Goal: Communication & Community: Answer question/provide support

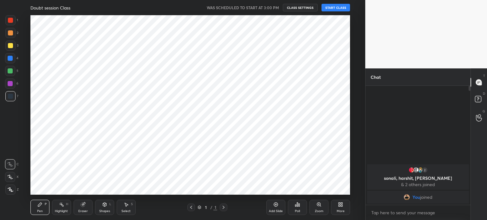
scroll to position [31523, 31363]
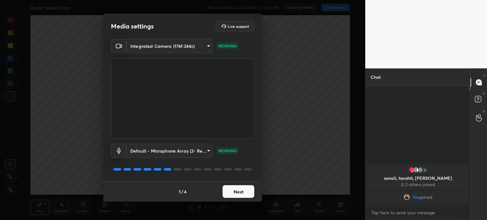
click at [242, 190] on button "Next" at bounding box center [239, 191] width 32 height 13
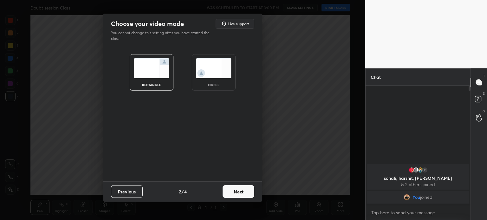
click at [208, 61] on img at bounding box center [214, 68] width 36 height 20
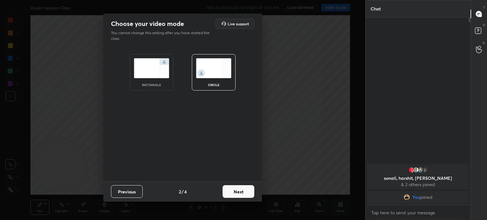
scroll to position [201, 103]
click at [233, 187] on button "Next" at bounding box center [239, 191] width 32 height 13
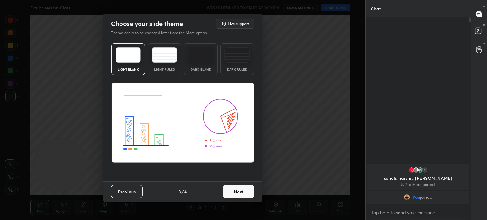
click at [239, 191] on button "Next" at bounding box center [239, 191] width 32 height 13
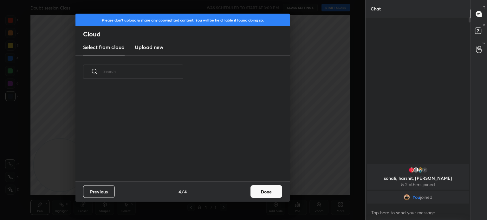
scroll to position [94, 204]
click at [262, 194] on button "Done" at bounding box center [266, 191] width 32 height 13
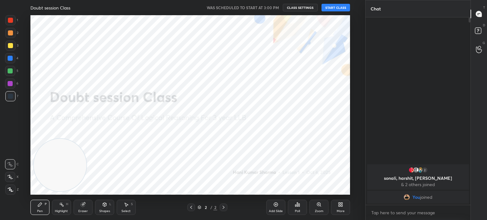
click at [339, 3] on div "Doubt session Class WAS SCHEDULED TO START AT 3:00 PM CLASS SETTINGS START CLASS" at bounding box center [190, 7] width 320 height 15
click at [335, 8] on button "START CLASS" at bounding box center [335, 8] width 29 height 8
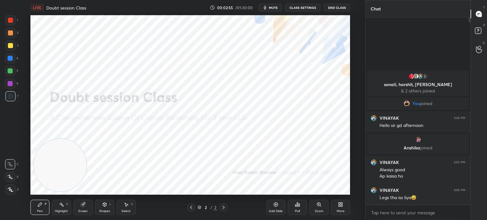
click at [269, 8] on button "mute" at bounding box center [270, 8] width 23 height 8
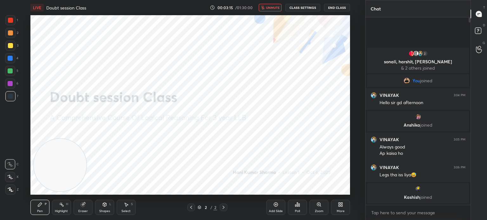
click at [418, 118] on img "grid" at bounding box center [418, 117] width 6 height 6
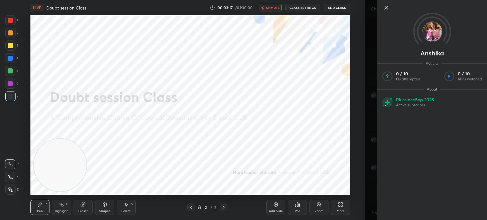
click at [430, 33] on img at bounding box center [432, 32] width 20 height 20
click at [386, 9] on icon at bounding box center [386, 8] width 8 height 8
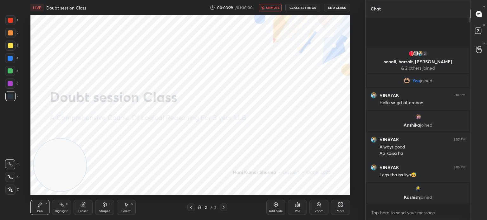
click at [269, 6] on span "unmute" at bounding box center [273, 7] width 14 height 4
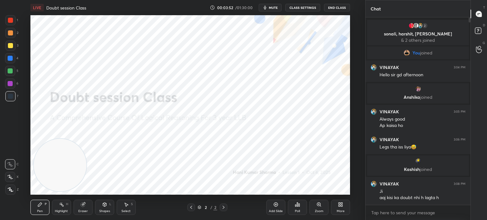
click at [8, 192] on icon at bounding box center [11, 190] width 6 height 4
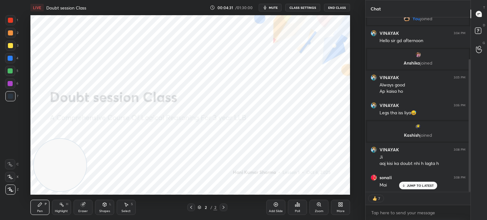
scroll to position [55, 0]
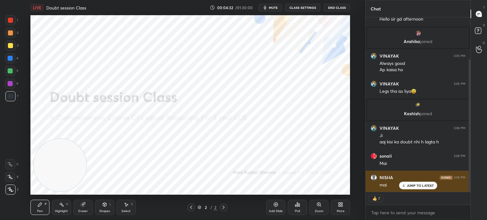
click at [419, 186] on p "JUMP TO LATEST" at bounding box center [420, 186] width 27 height 4
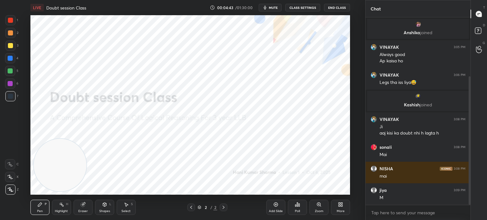
scroll to position [86, 0]
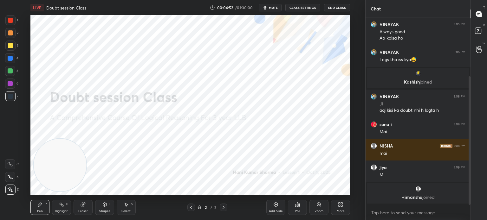
click at [81, 209] on div "Eraser" at bounding box center [83, 207] width 19 height 15
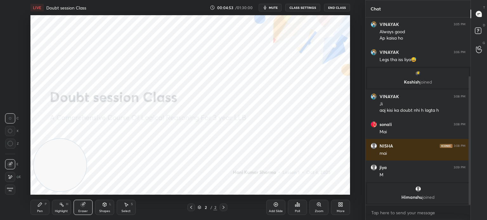
click at [11, 191] on span "Erase all" at bounding box center [10, 190] width 10 height 4
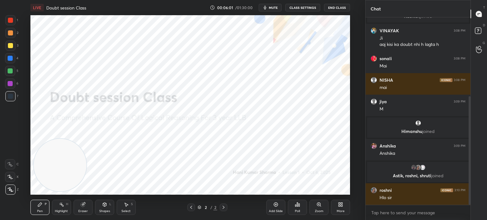
scroll to position [164, 0]
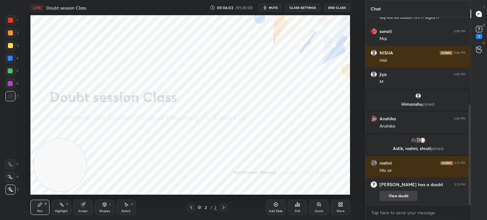
click at [397, 192] on button "View doubt" at bounding box center [398, 196] width 38 height 10
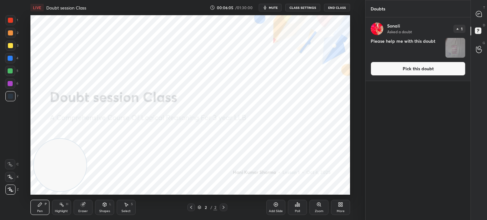
click at [451, 44] on img "grid" at bounding box center [455, 48] width 20 height 20
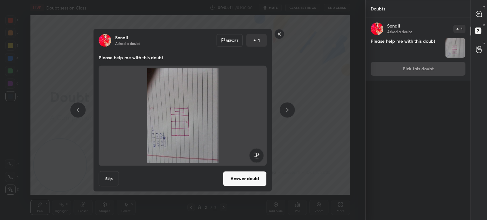
click at [280, 36] on rect at bounding box center [280, 34] width 10 height 10
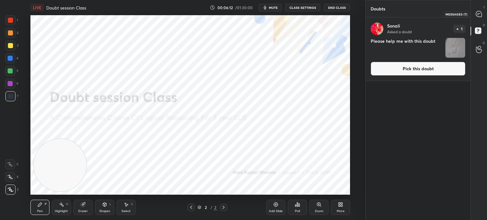
click at [478, 15] on icon at bounding box center [479, 14] width 6 height 6
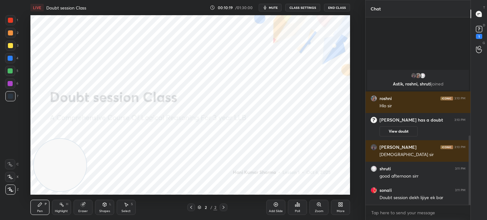
scroll to position [320, 0]
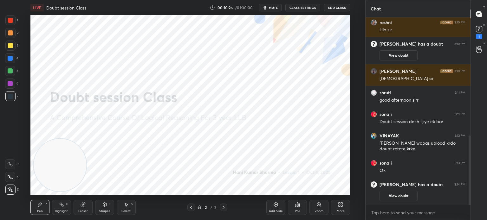
click at [336, 208] on div "More" at bounding box center [340, 207] width 19 height 15
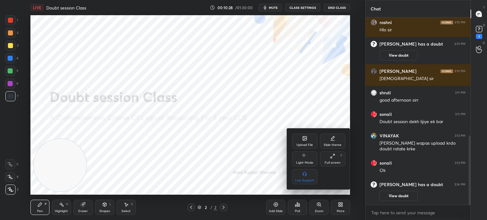
click at [304, 144] on div "Upload File" at bounding box center [304, 145] width 16 height 3
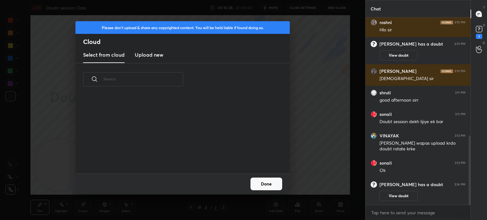
scroll to position [78, 204]
click at [142, 55] on h3 "Upload new" at bounding box center [149, 55] width 29 height 8
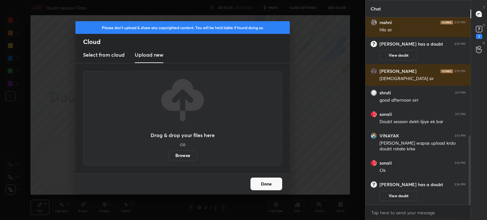
click at [177, 157] on label "Browse" at bounding box center [183, 156] width 28 height 10
click at [169, 157] on input "Browse" at bounding box center [169, 156] width 0 height 10
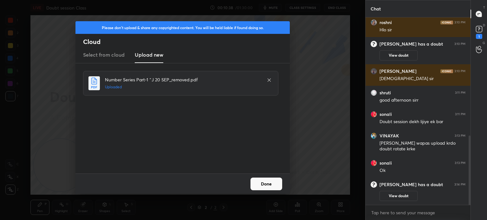
click at [267, 188] on button "Done" at bounding box center [266, 184] width 32 height 13
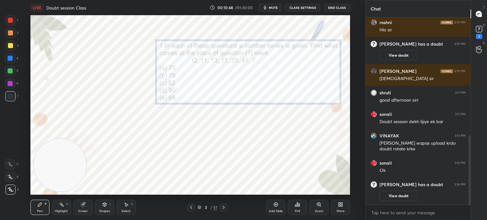
scroll to position [342, 0]
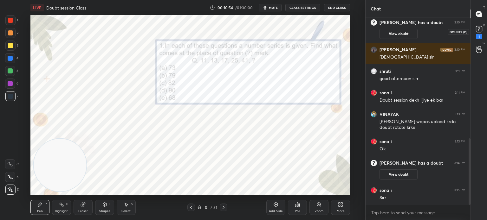
click at [478, 37] on div "1" at bounding box center [479, 36] width 6 height 5
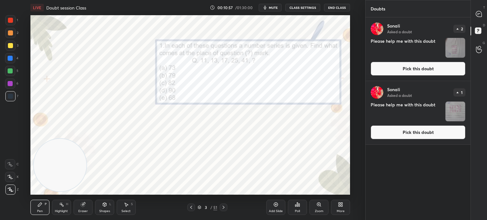
click at [392, 135] on button "Pick this doubt" at bounding box center [418, 133] width 95 height 14
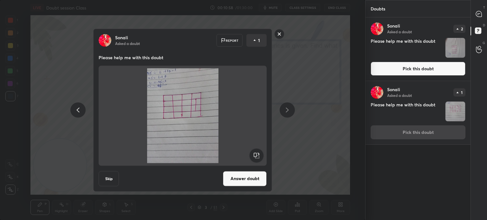
click at [235, 176] on button "Answer doubt" at bounding box center [245, 178] width 44 height 15
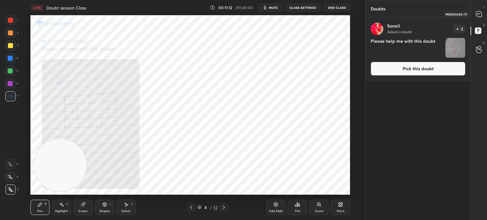
click at [481, 16] on icon at bounding box center [479, 14] width 6 height 6
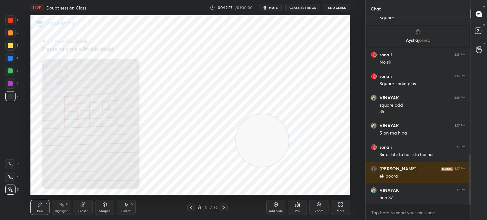
scroll to position [512, 0]
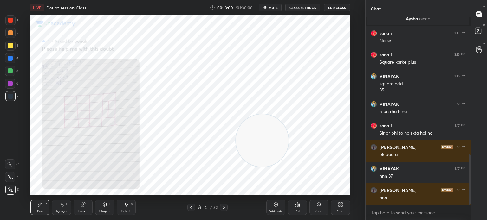
click at [82, 209] on div "Eraser" at bounding box center [83, 207] width 19 height 15
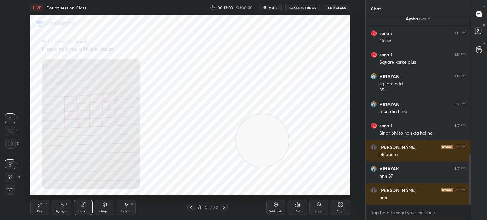
click at [39, 208] on div "Pen P" at bounding box center [39, 207] width 19 height 15
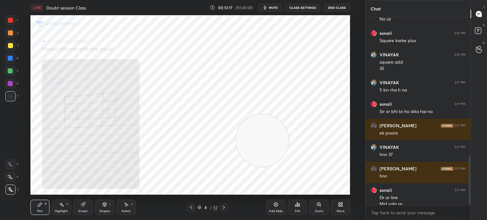
scroll to position [540, 0]
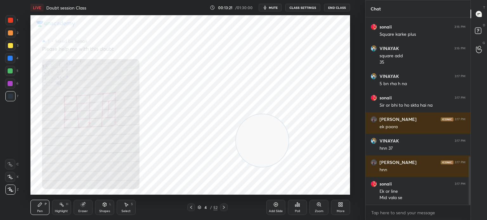
click at [83, 209] on div "Eraser" at bounding box center [83, 207] width 19 height 15
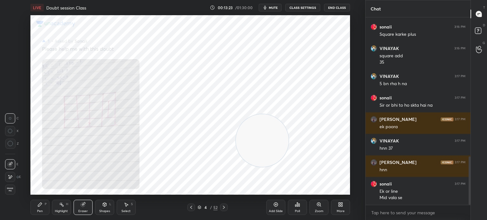
click at [9, 179] on icon at bounding box center [10, 177] width 3 height 3
click at [40, 209] on div "Pen P" at bounding box center [39, 207] width 19 height 15
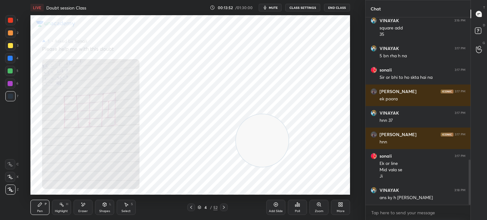
scroll to position [590, 0]
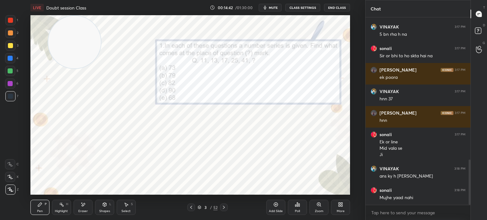
click at [299, 208] on div "Poll" at bounding box center [297, 207] width 19 height 15
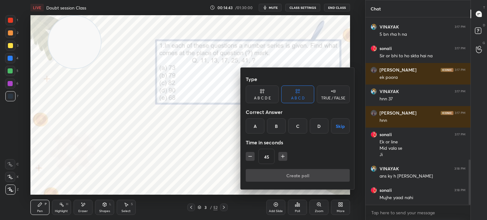
click at [256, 96] on div "A B C D E" at bounding box center [262, 98] width 17 height 4
click at [252, 127] on div "A" at bounding box center [253, 126] width 15 height 15
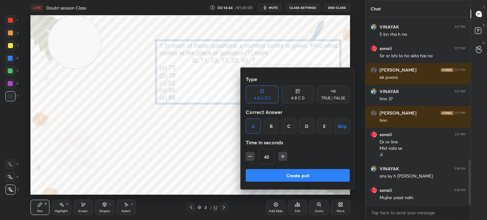
click at [281, 172] on button "Create poll" at bounding box center [298, 175] width 104 height 13
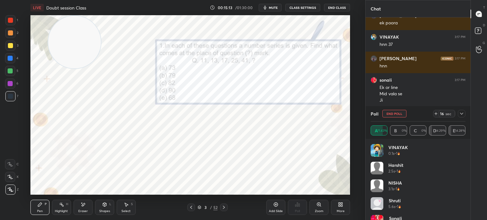
scroll to position [13, 0]
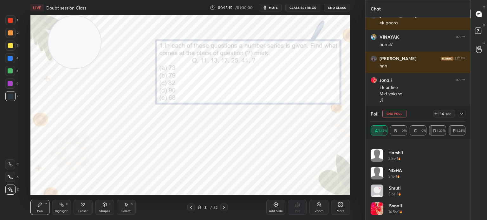
click at [460, 116] on icon at bounding box center [461, 113] width 5 height 5
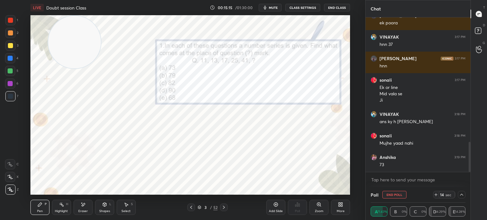
scroll to position [0, 0]
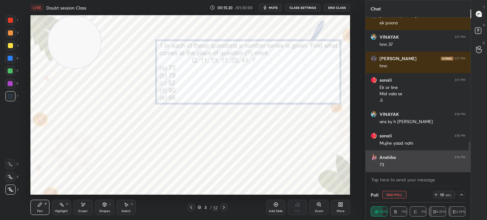
click at [373, 157] on img "grid" at bounding box center [374, 157] width 6 height 6
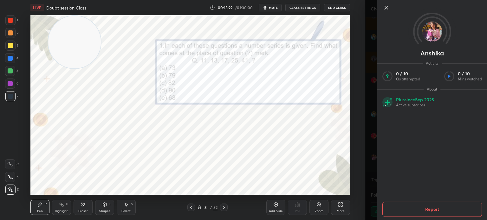
click at [386, 9] on icon at bounding box center [386, 8] width 8 height 8
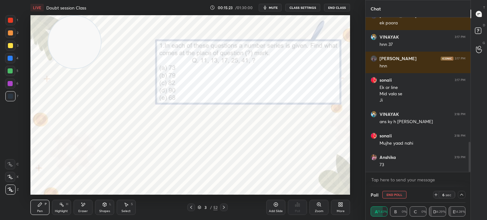
click at [460, 194] on icon at bounding box center [461, 194] width 5 height 5
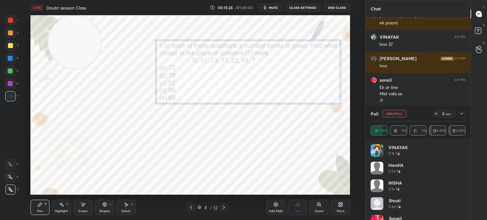
scroll to position [30, 0]
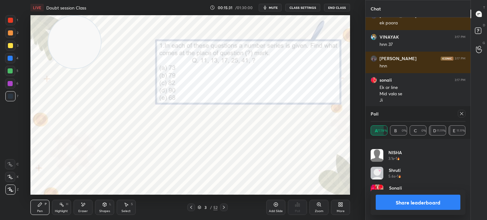
click at [459, 114] on div at bounding box center [462, 114] width 8 height 8
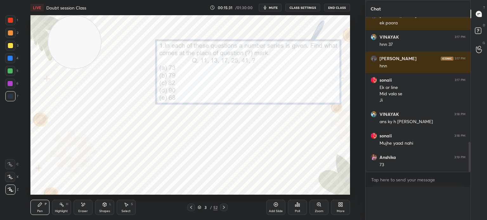
scroll to position [0, 0]
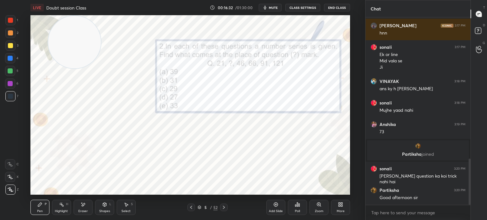
click at [297, 210] on div "Poll" at bounding box center [297, 211] width 5 height 3
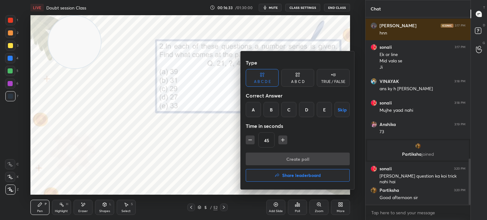
click at [271, 110] on div "B" at bounding box center [270, 109] width 15 height 15
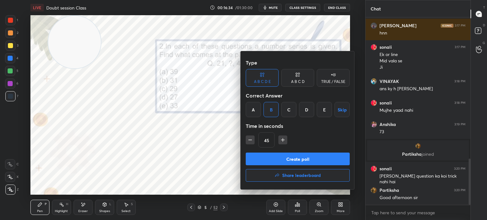
click at [273, 160] on button "Create poll" at bounding box center [298, 159] width 104 height 13
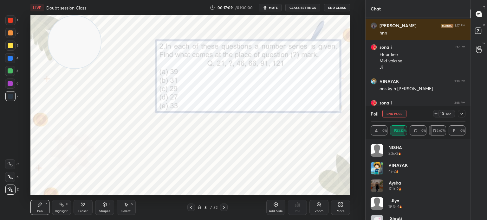
scroll to position [13, 0]
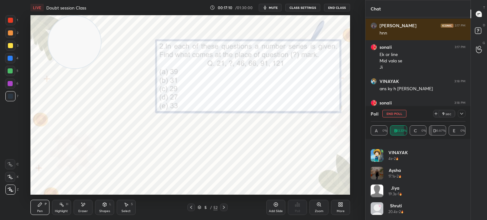
click at [462, 114] on icon at bounding box center [461, 114] width 3 height 2
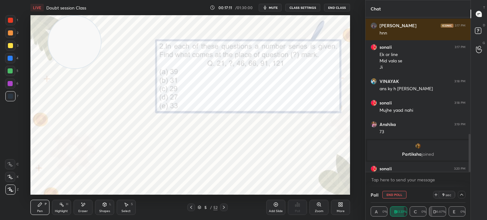
scroll to position [0, 0]
click at [460, 195] on icon at bounding box center [461, 194] width 5 height 5
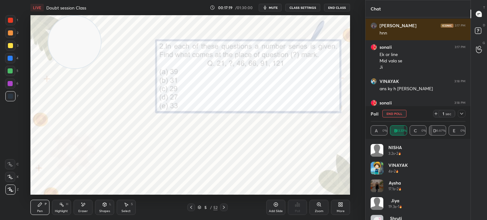
scroll to position [30, 0]
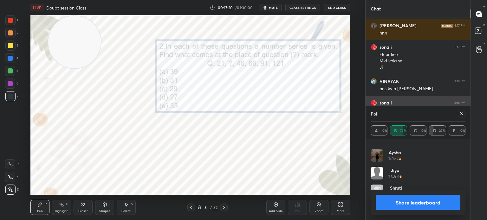
click at [462, 115] on icon at bounding box center [461, 113] width 5 height 5
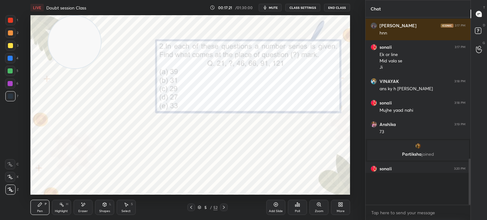
scroll to position [160, 103]
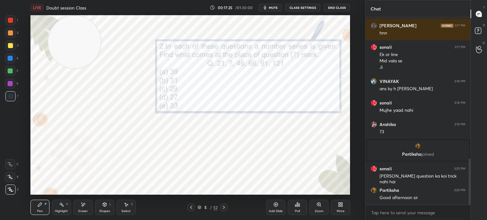
click at [12, 99] on div at bounding box center [10, 96] width 5 height 5
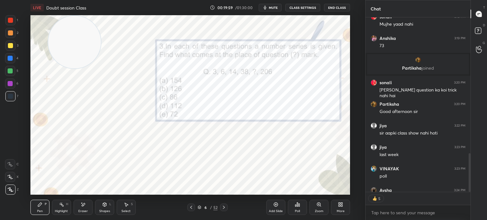
scroll to position [660, 0]
click at [294, 209] on div "Poll" at bounding box center [297, 207] width 19 height 15
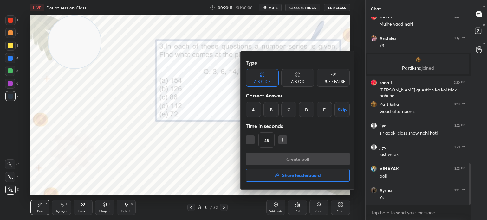
click at [290, 110] on div "C" at bounding box center [288, 109] width 15 height 15
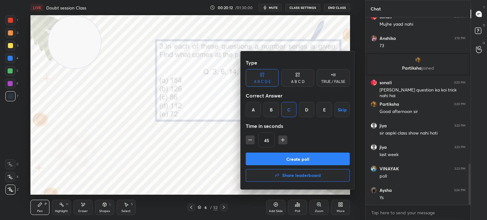
click at [284, 156] on button "Create poll" at bounding box center [298, 159] width 104 height 13
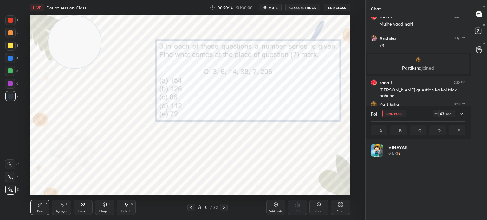
scroll to position [74, 93]
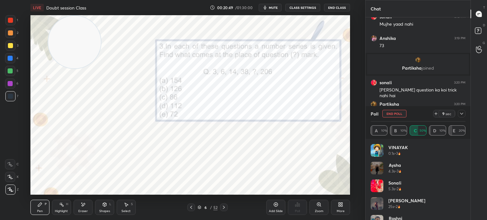
click at [9, 20] on div at bounding box center [10, 20] width 5 height 5
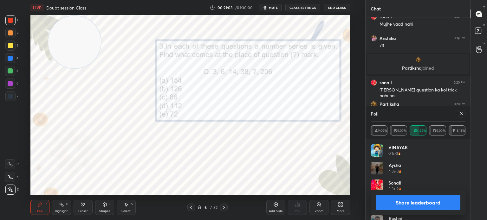
scroll to position [715, 0]
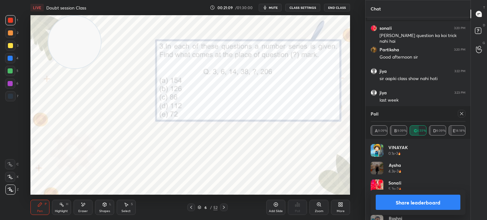
click at [392, 201] on button "Share leaderboard" at bounding box center [418, 202] width 85 height 15
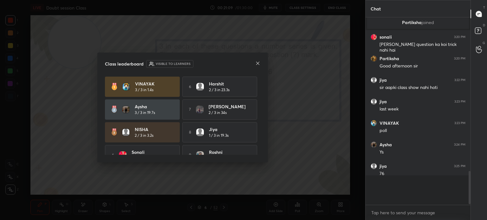
scroll to position [201, 103]
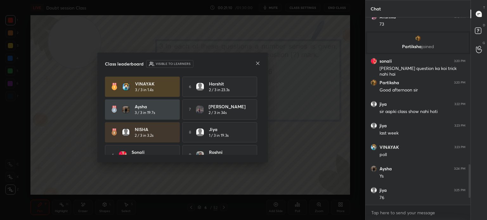
click at [256, 64] on icon at bounding box center [257, 63] width 5 height 5
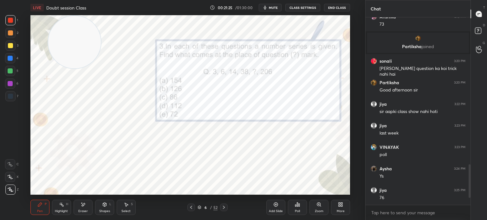
click at [81, 209] on div "Eraser" at bounding box center [83, 207] width 19 height 15
click at [38, 207] on icon at bounding box center [39, 204] width 5 height 5
click at [82, 206] on icon at bounding box center [83, 204] width 5 height 5
click at [46, 210] on div "Pen P" at bounding box center [39, 207] width 19 height 15
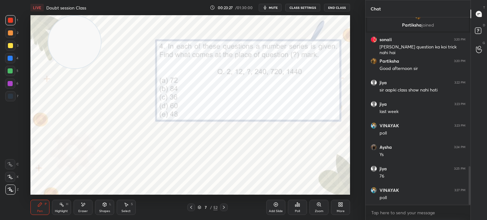
scroll to position [725, 0]
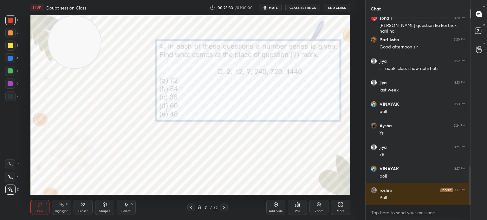
click at [296, 209] on div "Poll" at bounding box center [297, 207] width 19 height 15
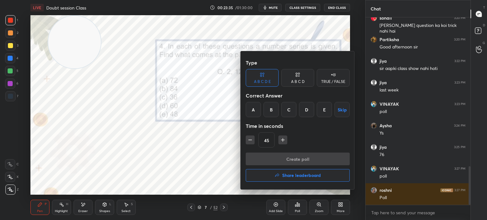
click at [306, 110] on div "D" at bounding box center [306, 109] width 15 height 15
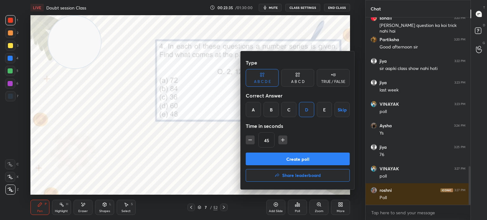
click at [286, 154] on button "Create poll" at bounding box center [298, 159] width 104 height 13
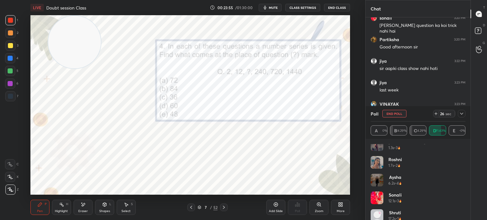
scroll to position [30, 0]
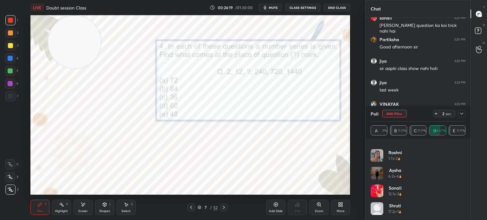
click at [388, 114] on button "End Poll" at bounding box center [394, 114] width 24 height 8
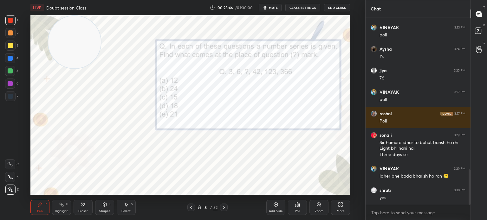
scroll to position [823, 0]
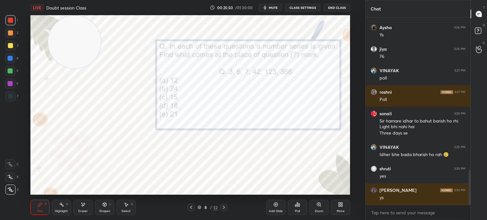
click at [295, 207] on icon at bounding box center [295, 206] width 1 height 2
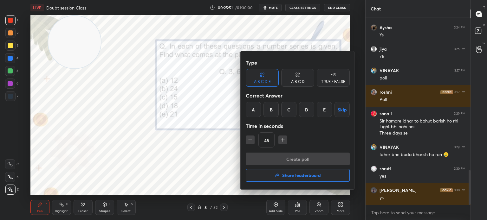
click at [288, 111] on div "C" at bounding box center [288, 109] width 15 height 15
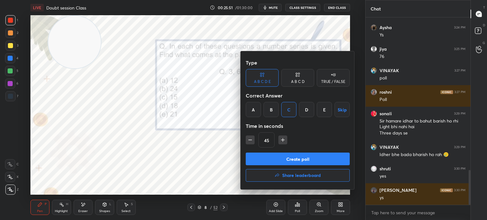
click at [271, 158] on button "Create poll" at bounding box center [298, 159] width 104 height 13
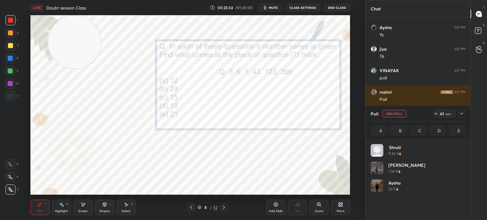
scroll to position [74, 93]
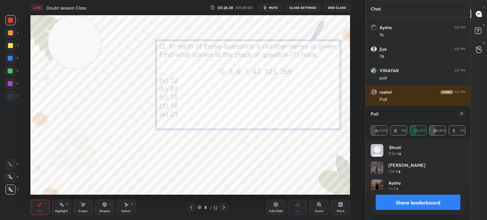
click at [9, 94] on div at bounding box center [10, 96] width 5 height 5
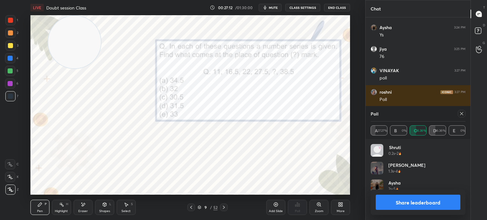
click at [393, 198] on button "Share leaderboard" at bounding box center [418, 202] width 85 height 15
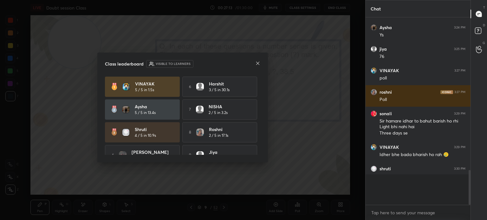
scroll to position [199, 103]
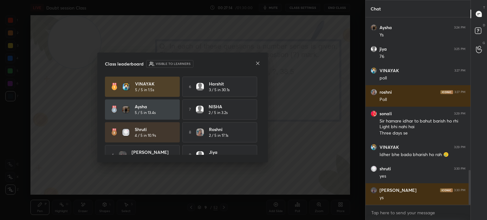
click at [256, 63] on icon at bounding box center [257, 63] width 5 height 5
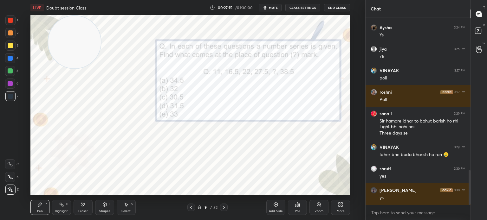
click at [273, 8] on span "mute" at bounding box center [273, 7] width 9 height 4
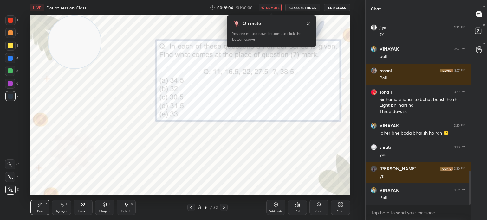
click at [273, 8] on span "unmute" at bounding box center [273, 7] width 14 height 4
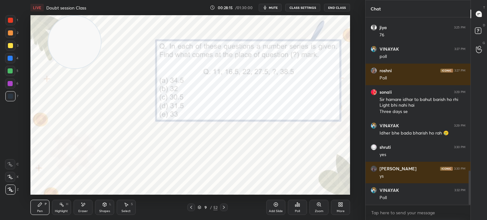
click at [300, 210] on div "Poll" at bounding box center [297, 211] width 5 height 3
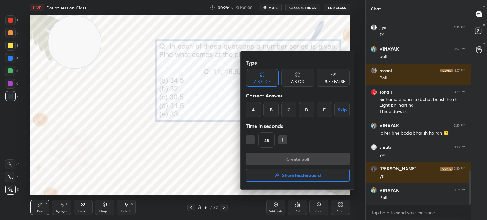
click at [323, 110] on div "E" at bounding box center [324, 109] width 15 height 15
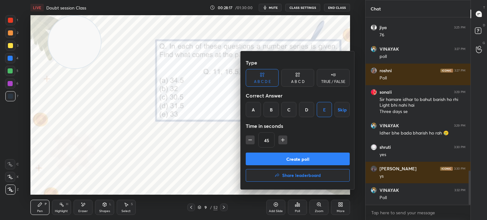
click at [296, 158] on button "Create poll" at bounding box center [298, 159] width 104 height 13
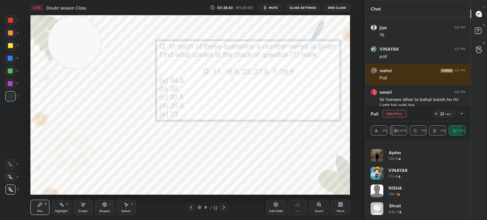
scroll to position [899, 0]
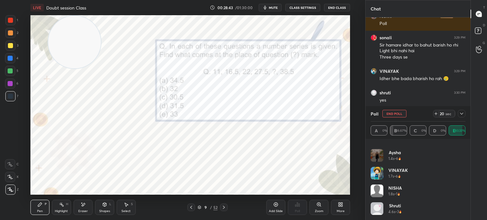
click at [461, 114] on icon at bounding box center [461, 113] width 5 height 5
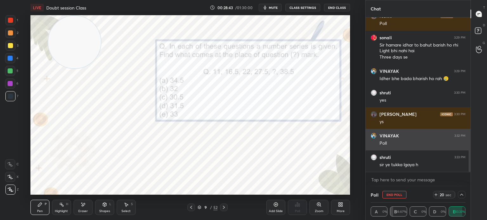
scroll to position [0, 0]
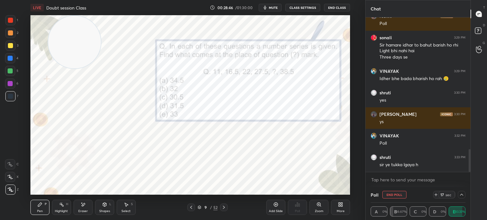
click at [460, 197] on icon at bounding box center [461, 194] width 5 height 5
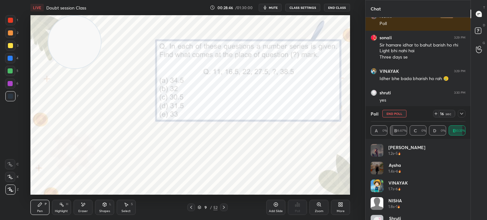
scroll to position [13, 0]
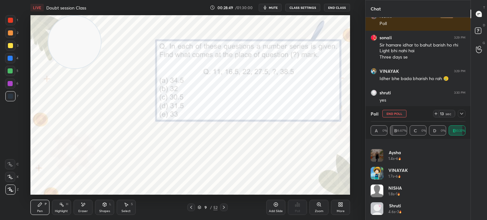
click at [10, 22] on div at bounding box center [10, 20] width 5 height 5
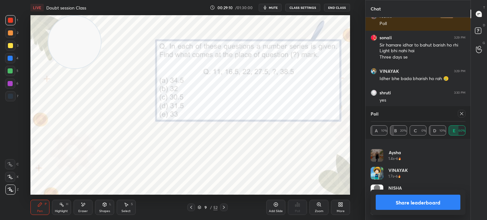
click at [401, 203] on button "Share leaderboard" at bounding box center [418, 202] width 85 height 15
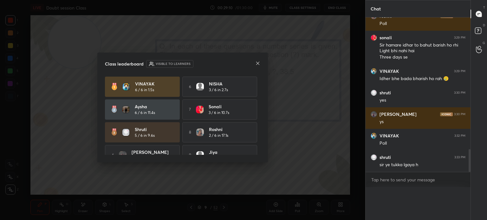
scroll to position [166, 103]
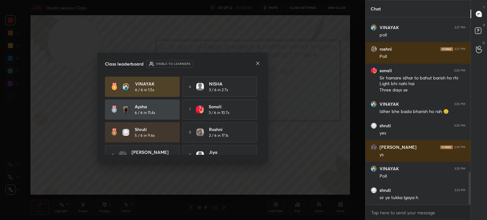
click at [257, 65] on icon at bounding box center [257, 63] width 5 height 5
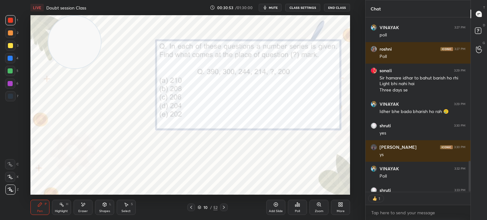
scroll to position [173, 103]
click at [295, 208] on div "Poll" at bounding box center [297, 207] width 19 height 15
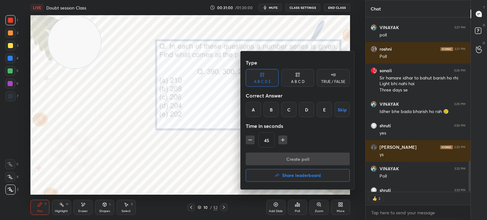
click at [323, 110] on div "E" at bounding box center [324, 109] width 15 height 15
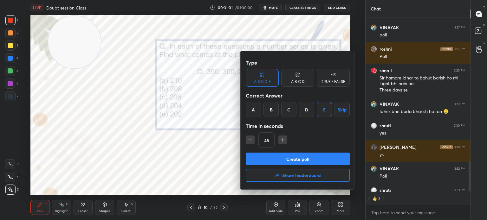
click at [298, 159] on button "Create poll" at bounding box center [298, 159] width 104 height 13
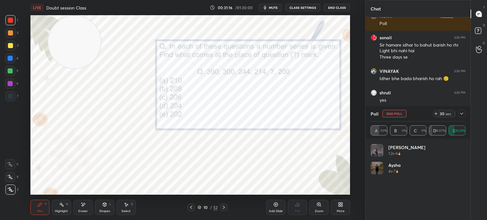
scroll to position [922, 0]
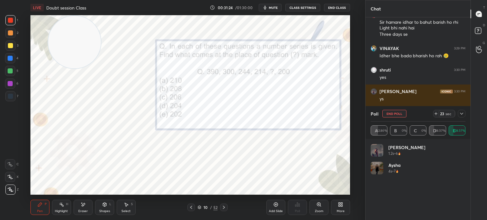
click at [461, 116] on icon at bounding box center [461, 113] width 5 height 5
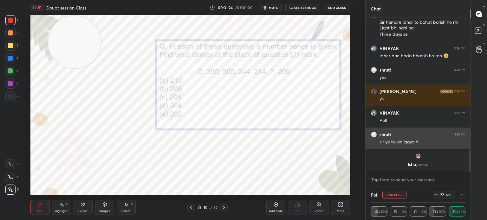
scroll to position [0, 2]
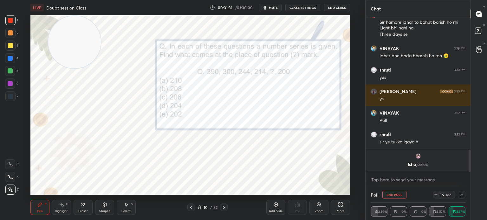
click at [9, 23] on div at bounding box center [10, 20] width 10 height 10
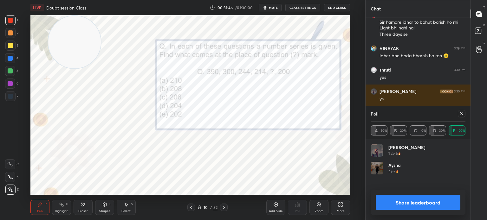
scroll to position [74, 93]
click at [407, 202] on button "Share leaderboard" at bounding box center [418, 202] width 85 height 15
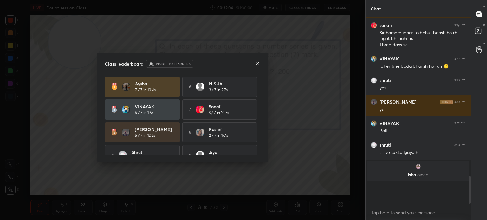
scroll to position [179, 103]
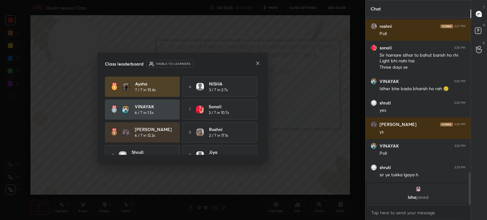
click at [256, 63] on icon at bounding box center [257, 63] width 5 height 5
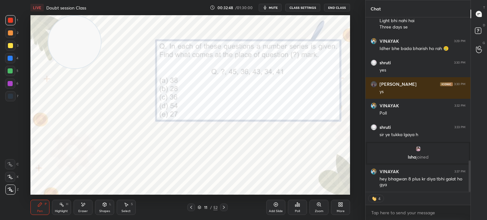
scroll to position [787, 0]
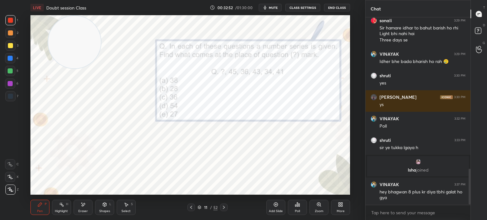
click at [297, 210] on div "Poll" at bounding box center [297, 211] width 5 height 3
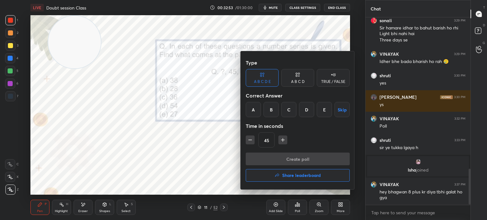
click at [253, 109] on div "A" at bounding box center [253, 109] width 15 height 15
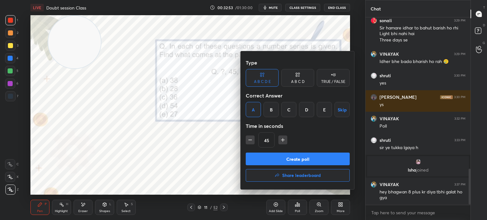
click at [254, 157] on button "Create poll" at bounding box center [298, 159] width 104 height 13
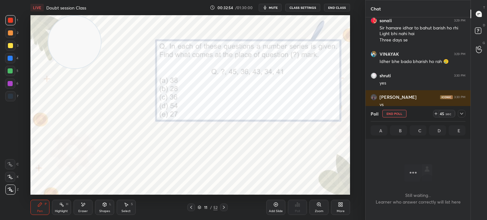
scroll to position [153, 103]
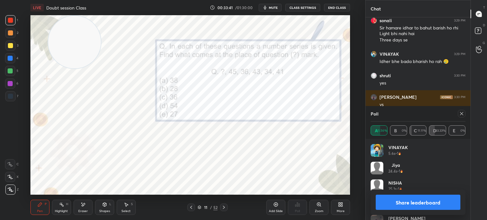
click at [463, 115] on icon at bounding box center [461, 113] width 5 height 5
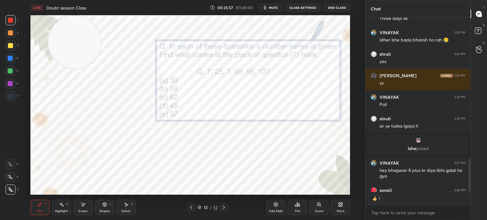
scroll to position [173, 103]
click at [298, 210] on div "Poll" at bounding box center [297, 211] width 5 height 3
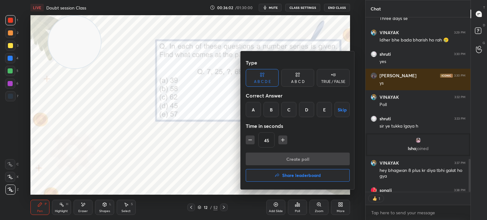
click at [306, 109] on div "D" at bounding box center [306, 109] width 15 height 15
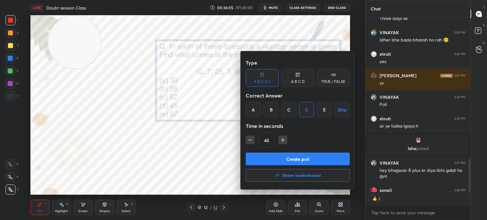
click at [295, 160] on button "Create poll" at bounding box center [298, 159] width 104 height 13
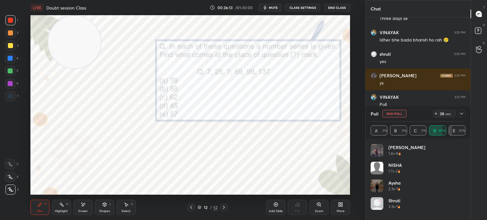
scroll to position [841, 0]
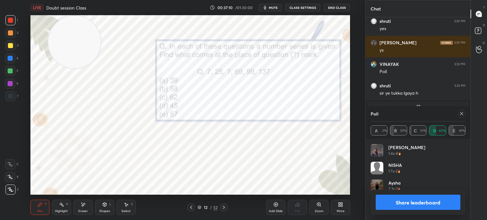
click at [394, 203] on button "Share leaderboard" at bounding box center [418, 202] width 85 height 15
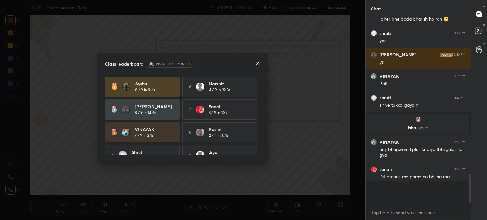
scroll to position [186, 103]
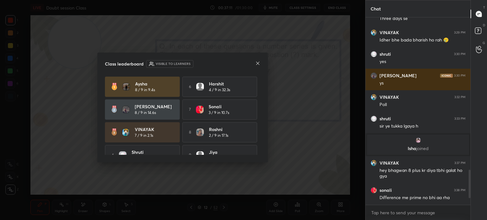
click at [256, 64] on icon at bounding box center [257, 63] width 5 height 5
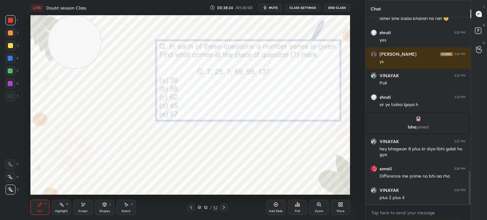
scroll to position [852, 0]
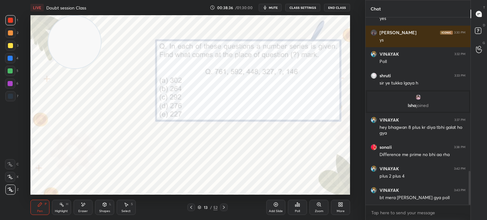
click at [276, 7] on span "mute" at bounding box center [273, 7] width 9 height 4
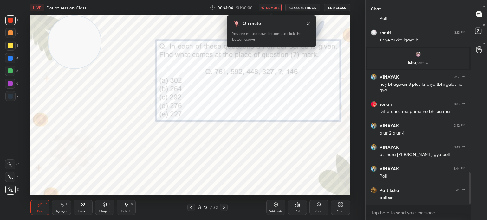
scroll to position [2, 2]
click at [275, 9] on span "unmute" at bounding box center [273, 7] width 14 height 4
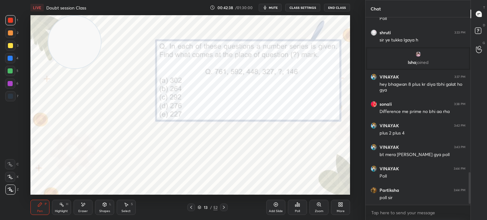
click at [299, 209] on div "Poll" at bounding box center [297, 207] width 19 height 15
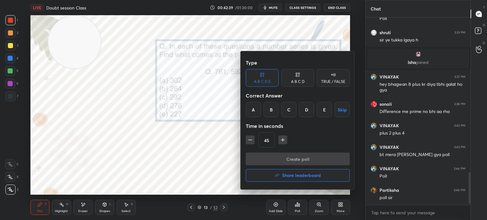
click at [323, 108] on div "E" at bounding box center [324, 109] width 15 height 15
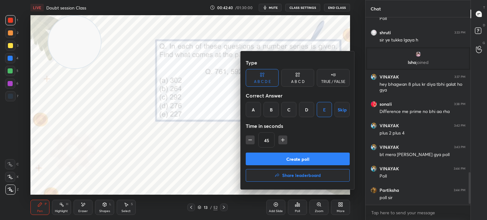
click at [293, 157] on button "Create poll" at bounding box center [298, 159] width 104 height 13
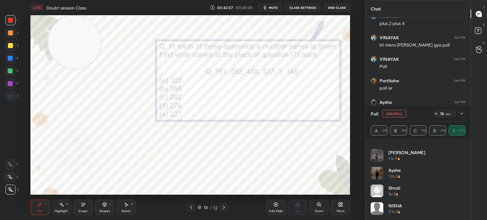
scroll to position [1016, 0]
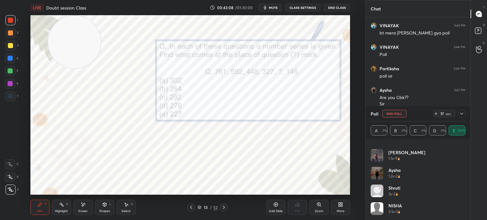
click at [398, 113] on button "End Poll" at bounding box center [394, 114] width 24 height 8
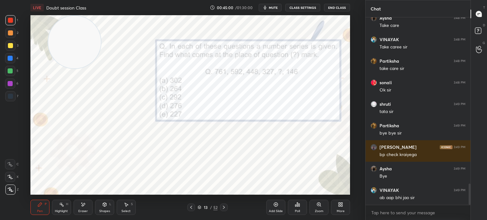
scroll to position [1458, 0]
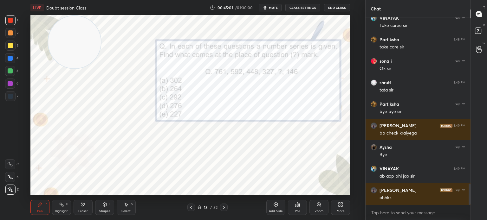
click at [334, 8] on button "End Class" at bounding box center [337, 8] width 26 height 8
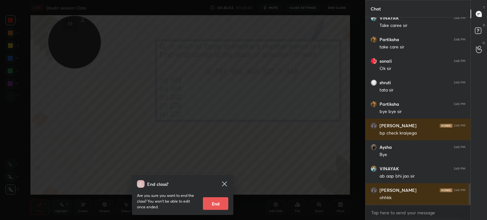
click at [218, 202] on button "End" at bounding box center [215, 204] width 25 height 13
type textarea "x"
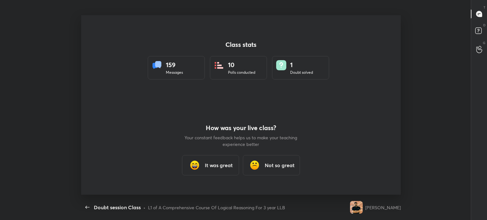
scroll to position [2, 0]
